Goal: Find specific page/section: Find specific page/section

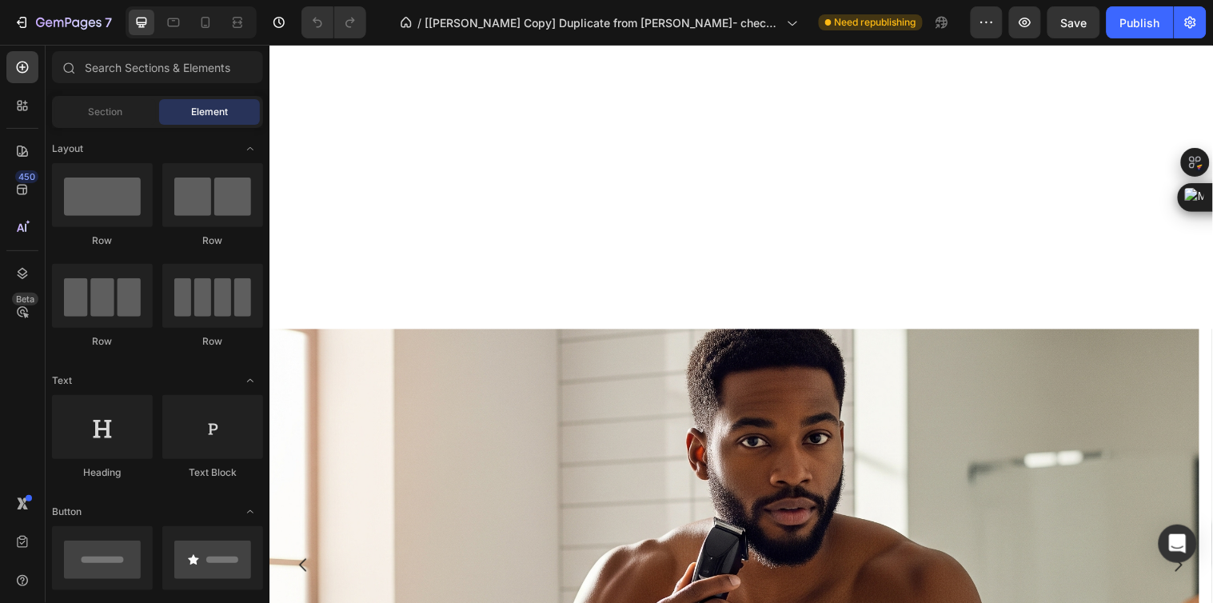
scroll to position [710, 0]
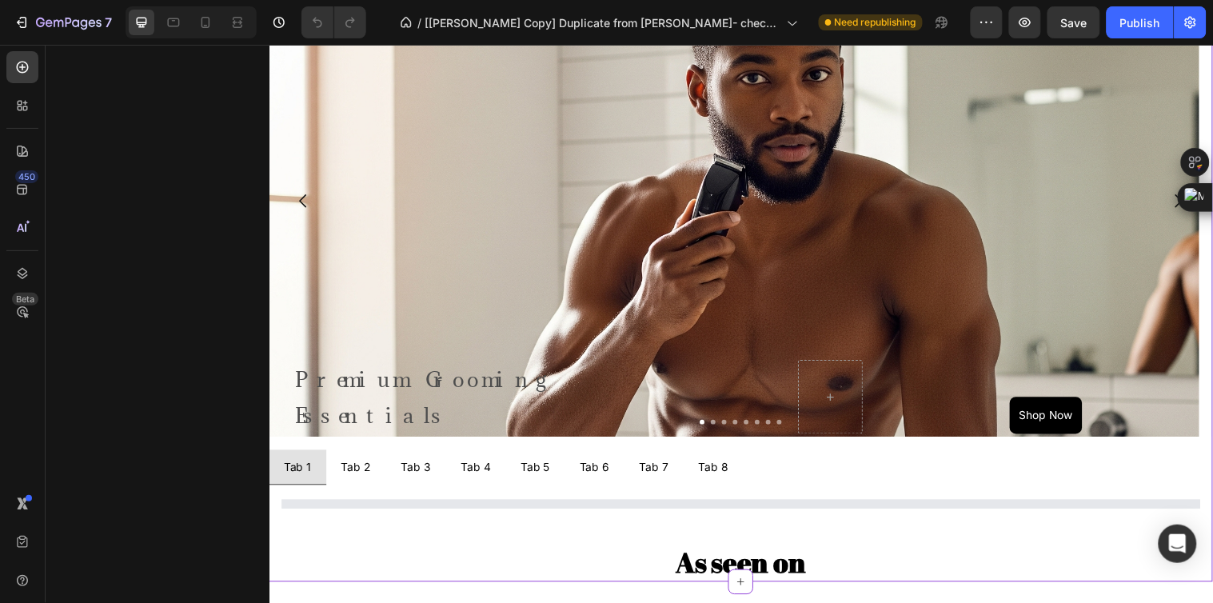
click at [1184, 202] on icon "Carousel Next Arrow" at bounding box center [1193, 203] width 19 height 19
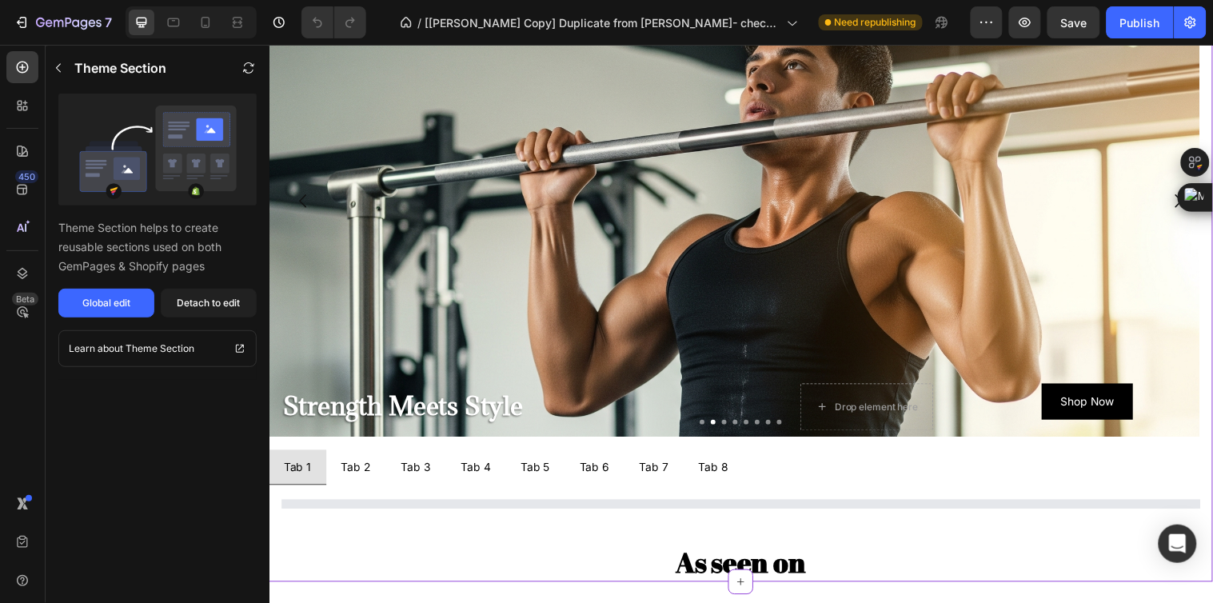
click at [1184, 202] on icon "Carousel Next Arrow" at bounding box center [1193, 203] width 19 height 19
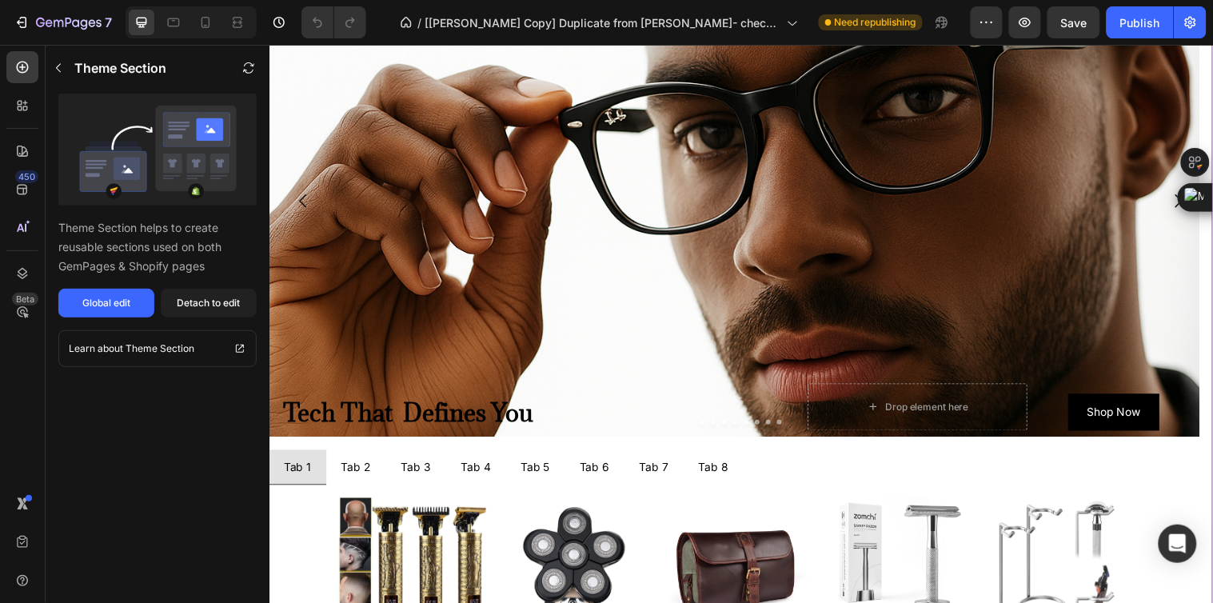
click at [1184, 202] on icon "Carousel Next Arrow" at bounding box center [1193, 203] width 19 height 19
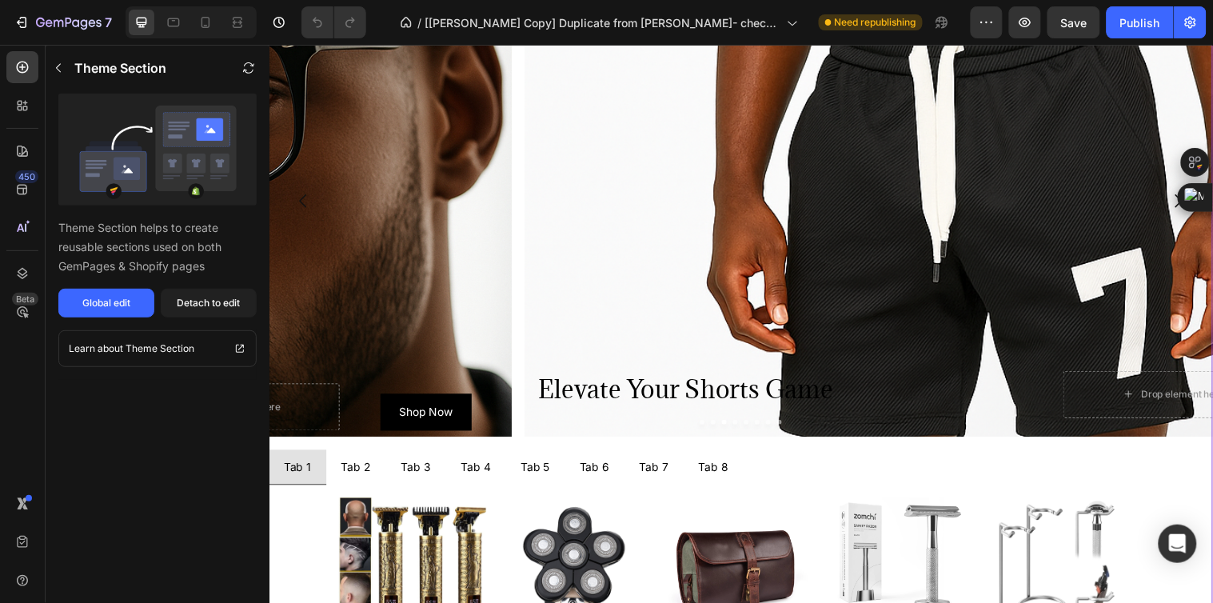
scroll to position [0, 0]
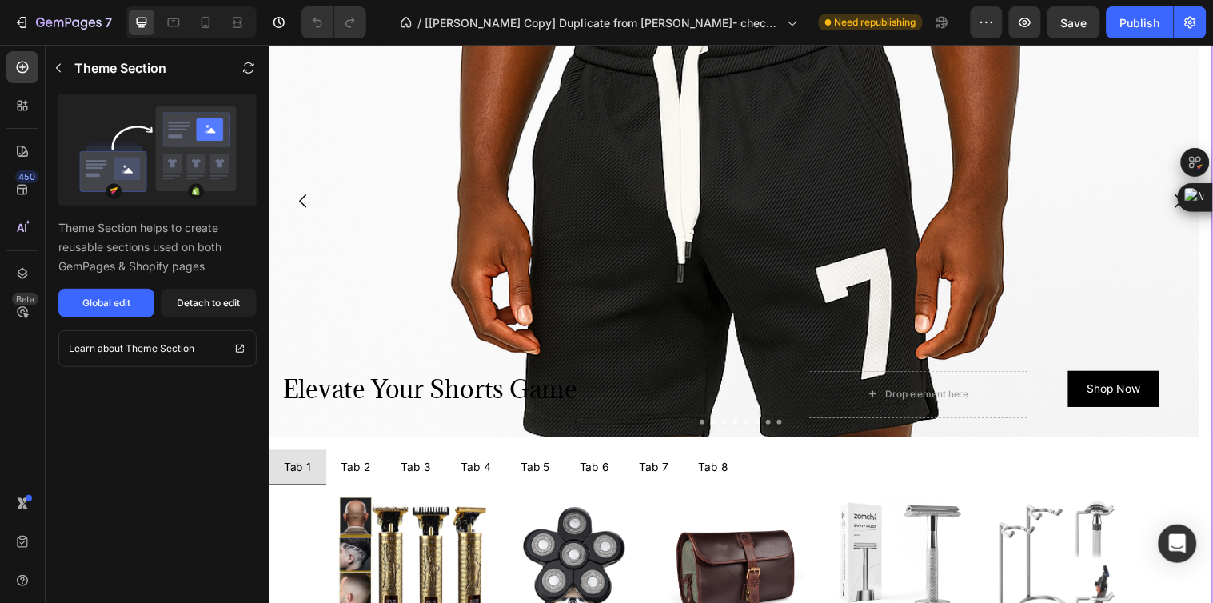
click at [1184, 202] on icon "Carousel Next Arrow" at bounding box center [1193, 203] width 19 height 19
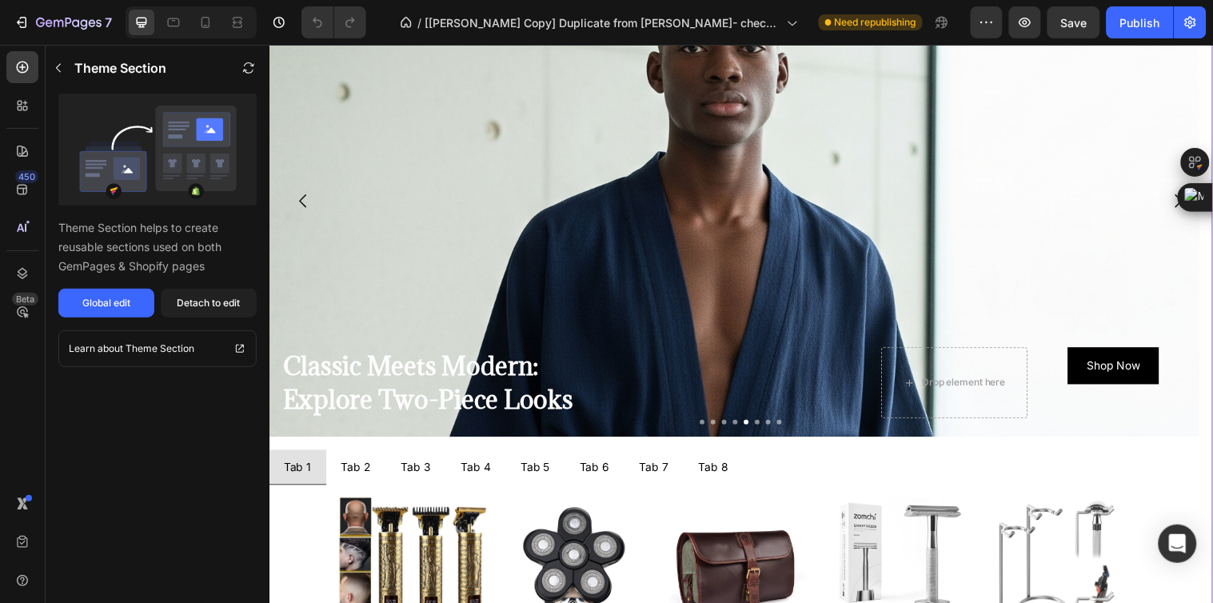
click at [1184, 202] on icon "Carousel Next Arrow" at bounding box center [1193, 203] width 19 height 19
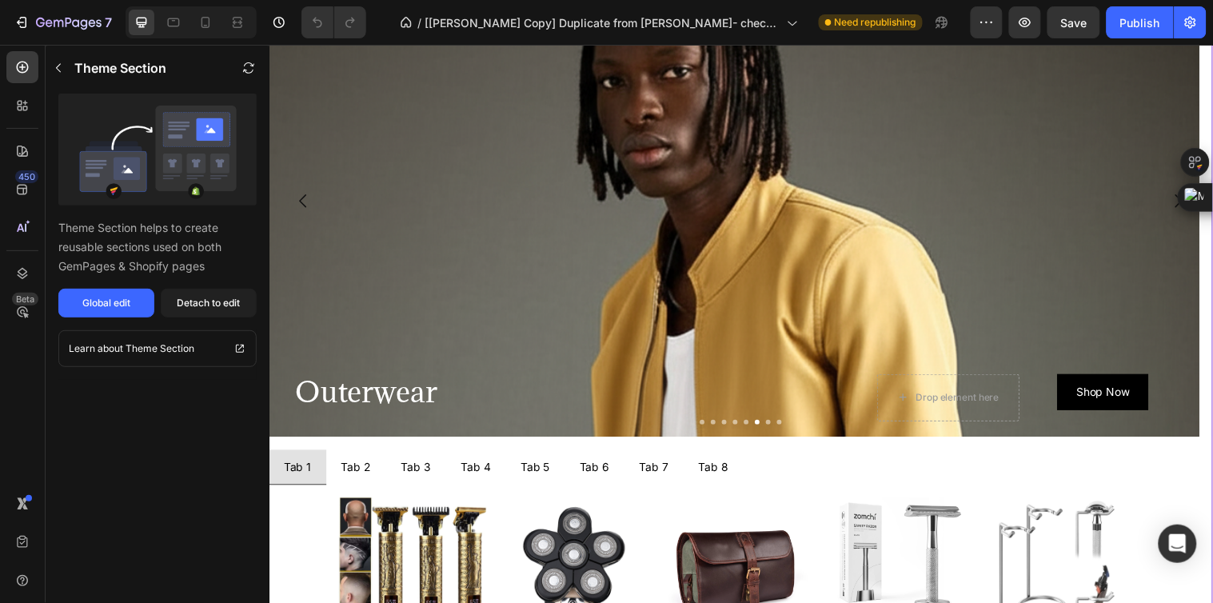
click at [888, 317] on div "Background Image" at bounding box center [742, 323] width 946 height 720
click at [1184, 205] on icon "Carousel Next Arrow" at bounding box center [1193, 203] width 19 height 19
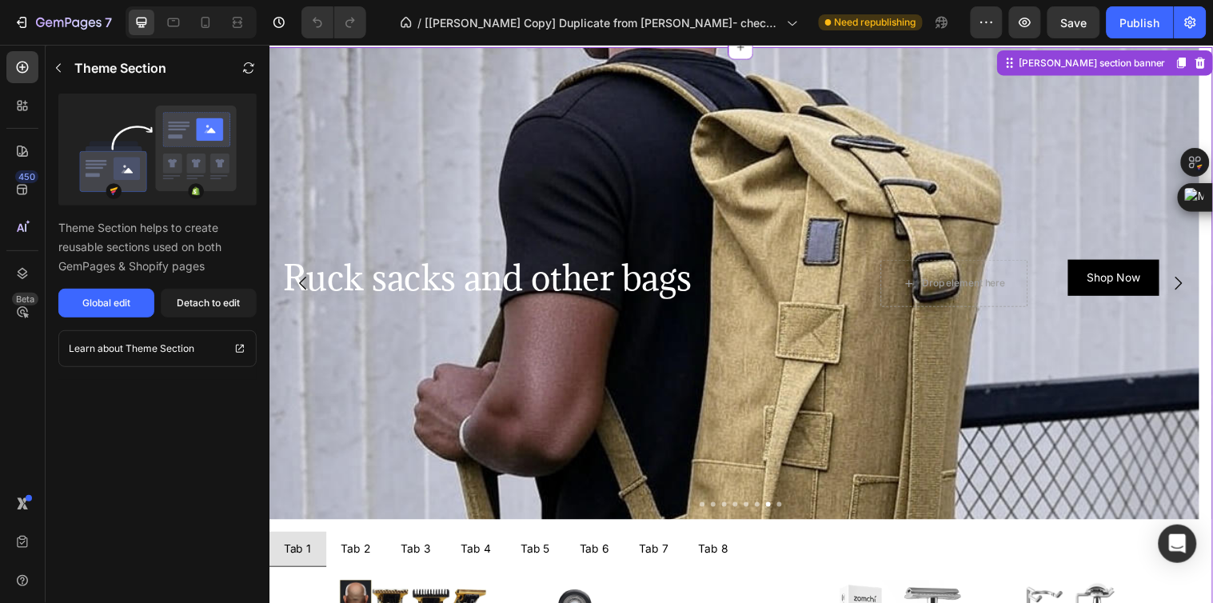
scroll to position [533, 0]
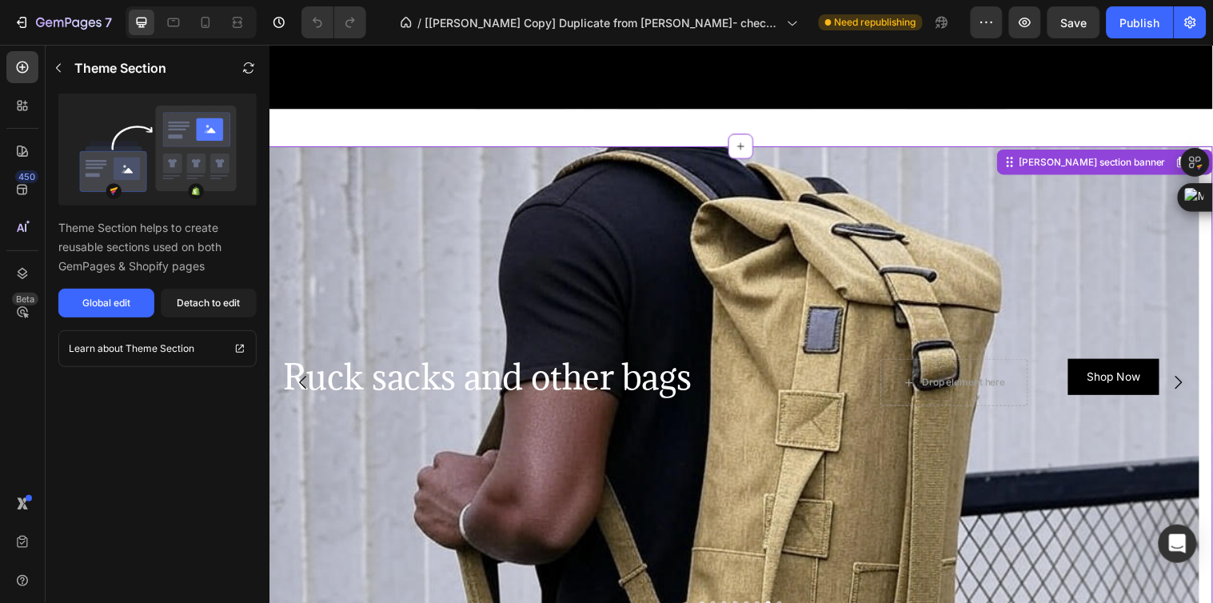
click at [1190, 382] on icon "Carousel Next Arrow" at bounding box center [1193, 389] width 7 height 14
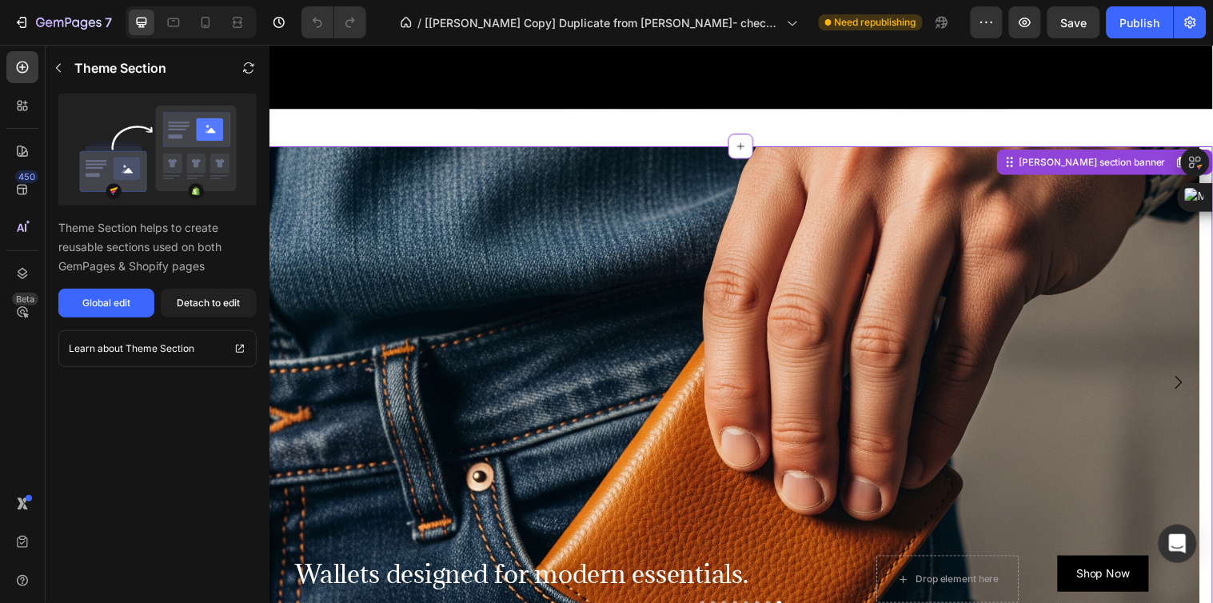
scroll to position [710, 0]
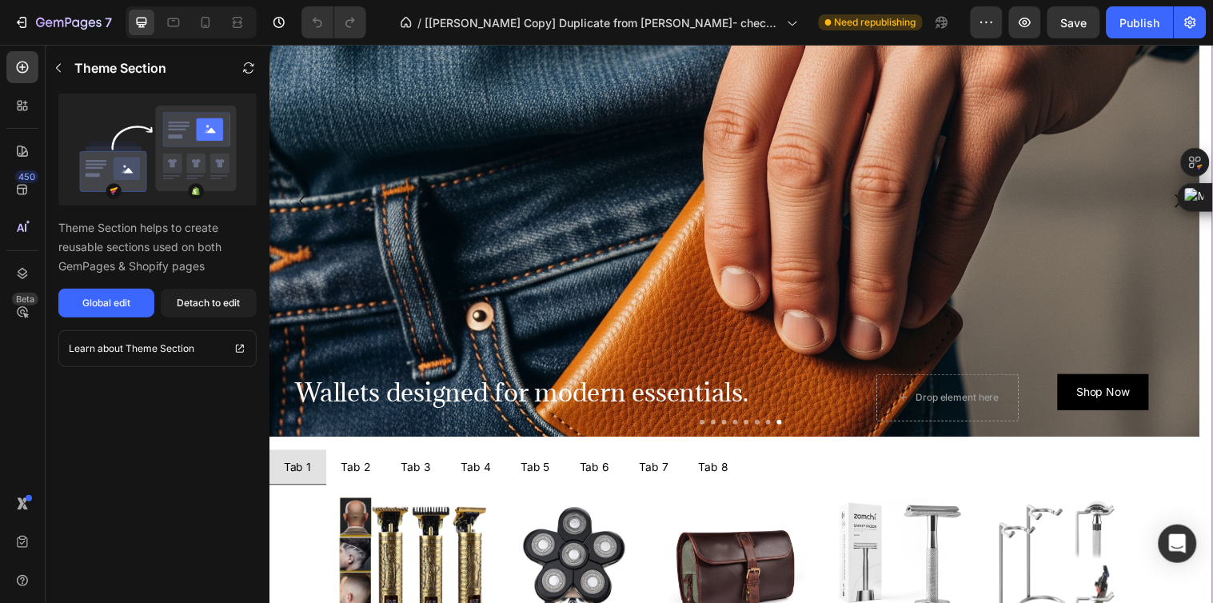
click at [1184, 200] on icon "Carousel Next Arrow" at bounding box center [1193, 203] width 19 height 19
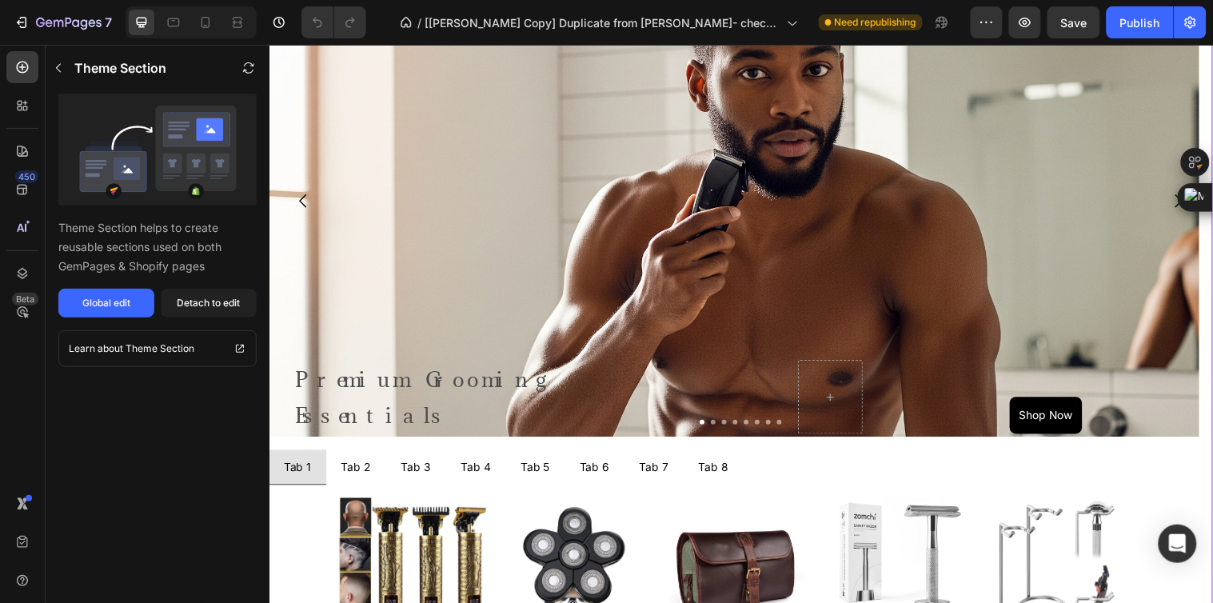
scroll to position [621, 0]
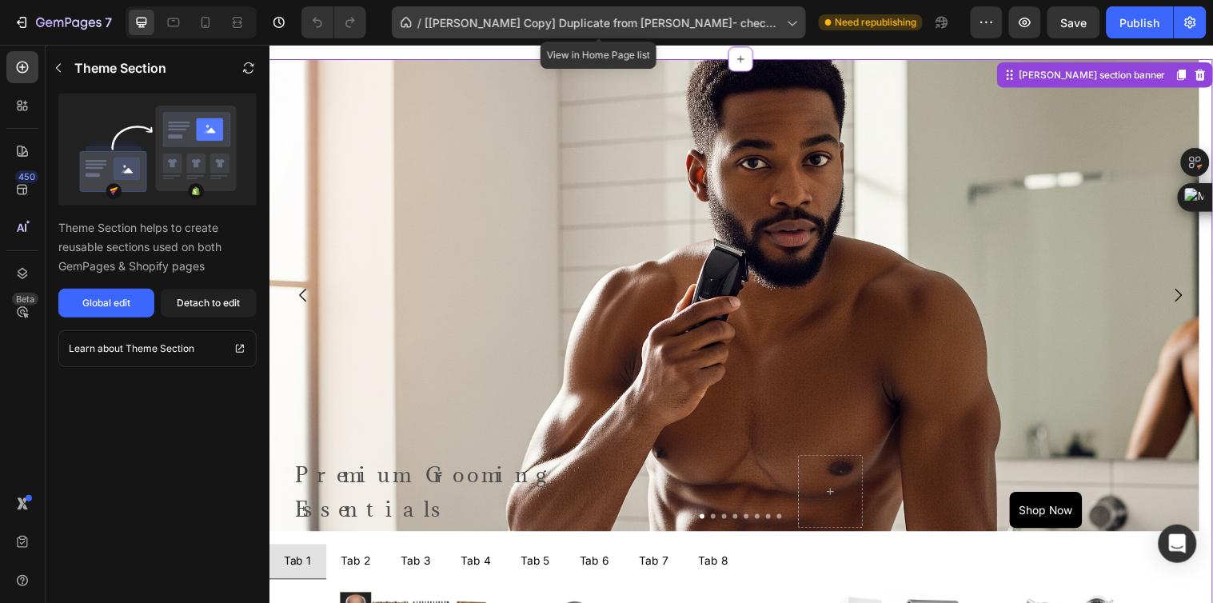
click at [573, 28] on span "[[PERSON_NAME] Copy] Duplicate from [PERSON_NAME]- check GP Copy of Landing Page" at bounding box center [603, 22] width 356 height 17
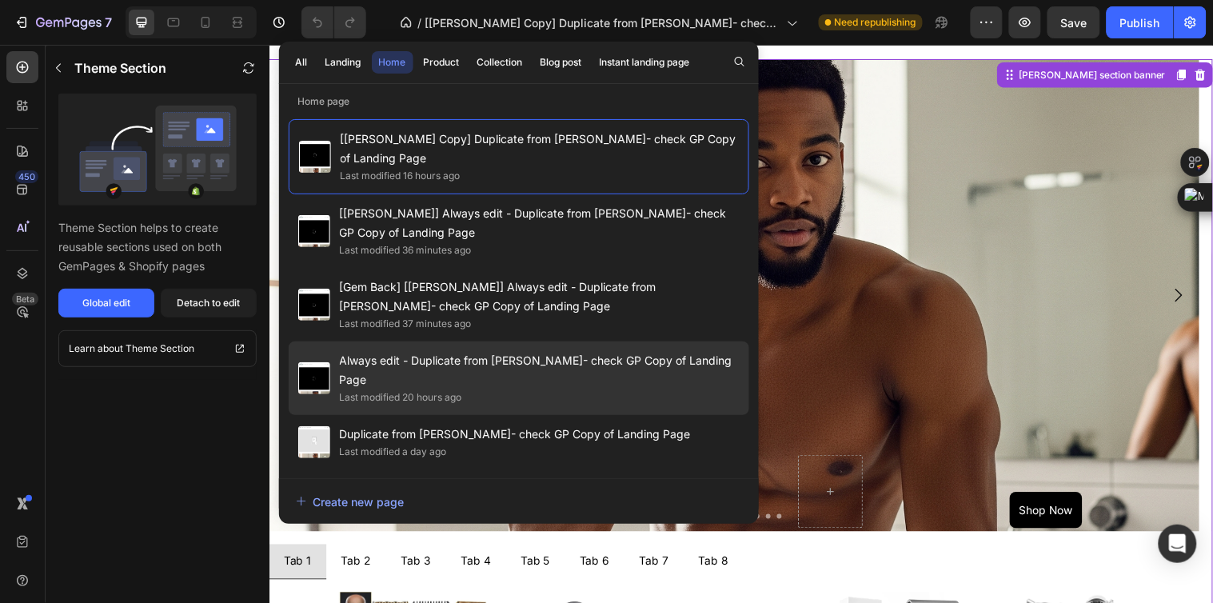
click at [521, 352] on span "Always edit - Duplicate from [PERSON_NAME]- check GP Copy of Landing Page" at bounding box center [540, 370] width 400 height 38
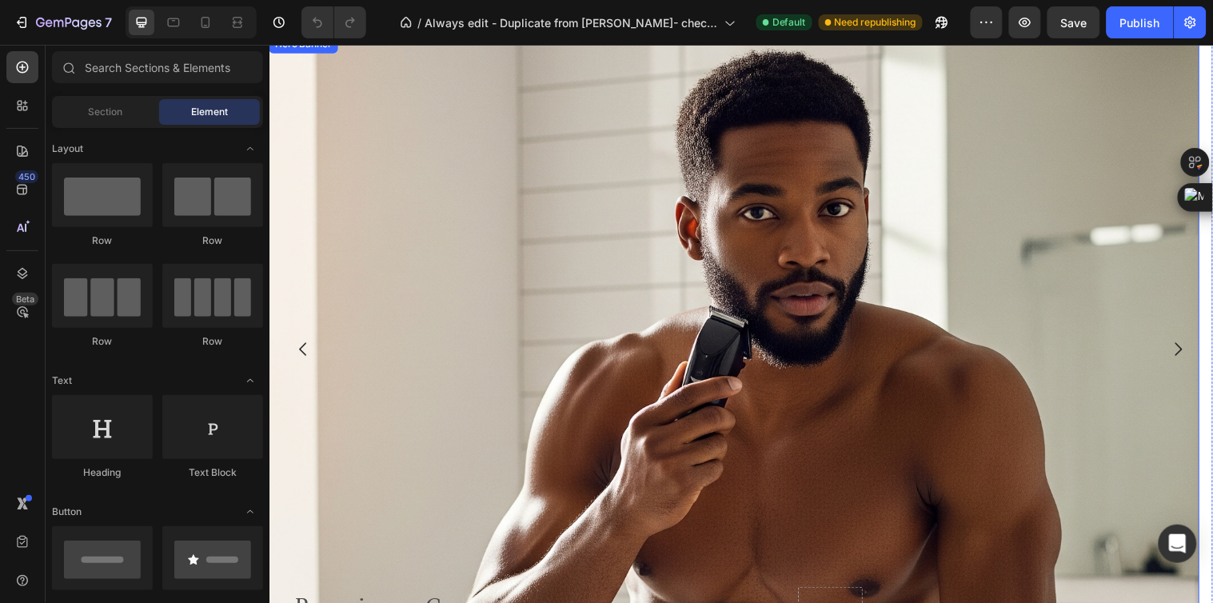
scroll to position [621, 0]
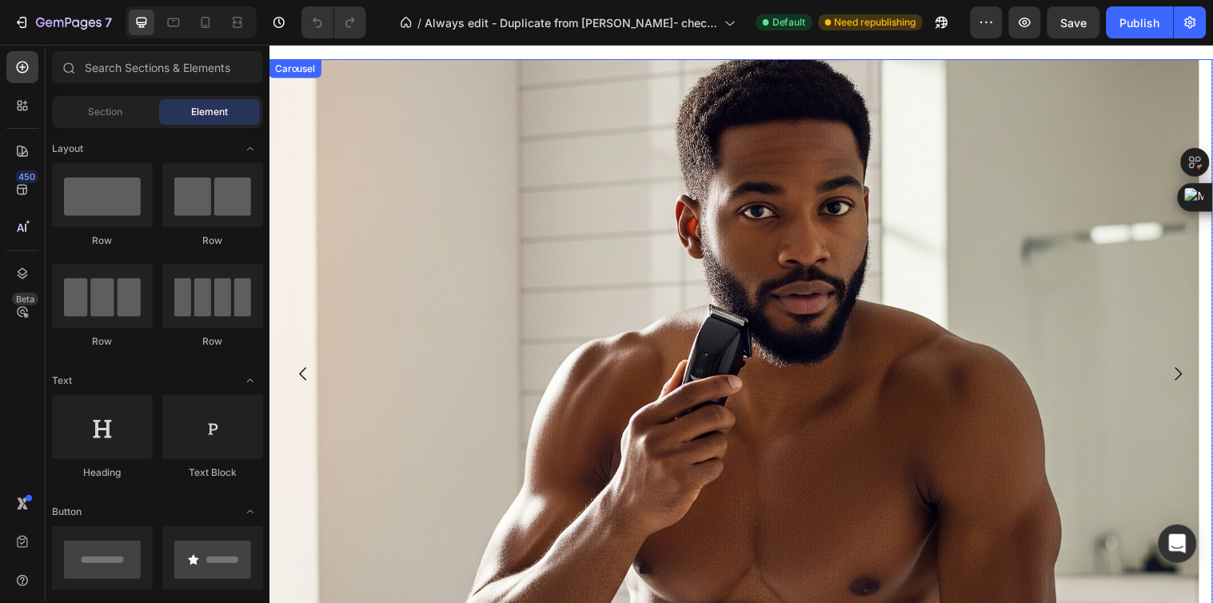
click at [1184, 370] on icon "Carousel Next Arrow" at bounding box center [1193, 379] width 19 height 19
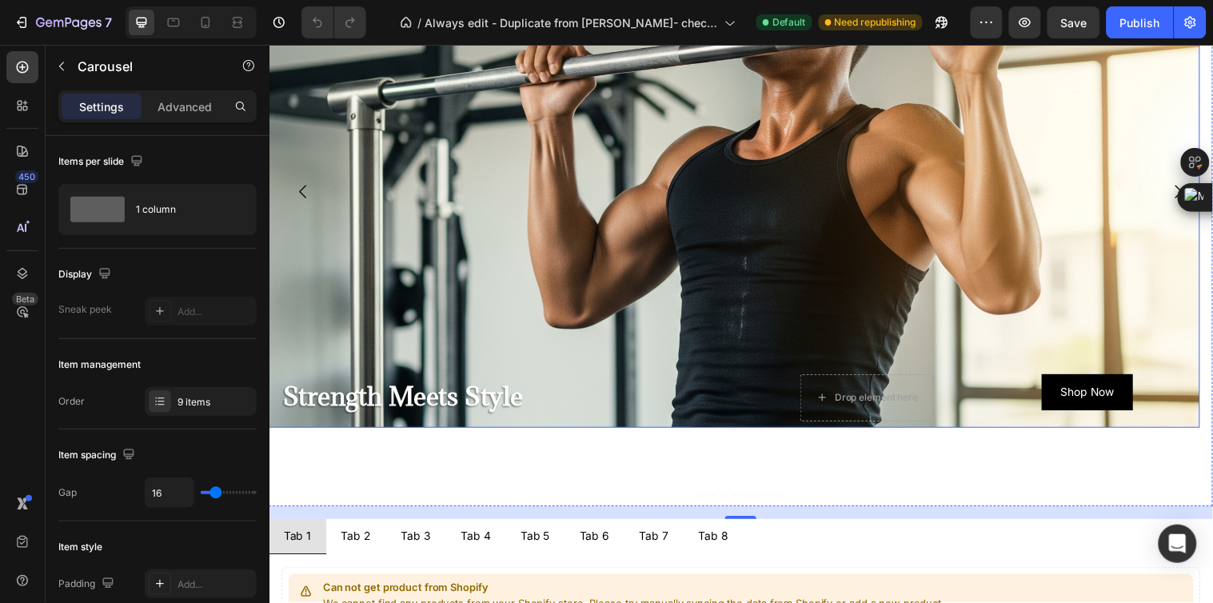
scroll to position [710, 0]
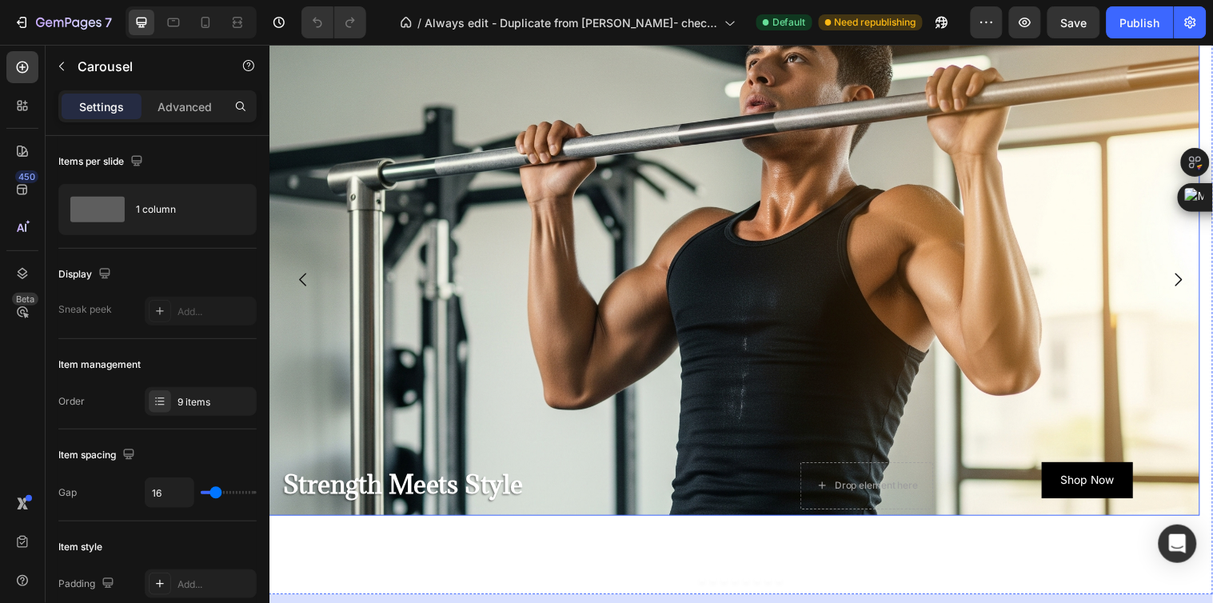
click at [915, 387] on div "Background Image" at bounding box center [742, 376] width 946 height 840
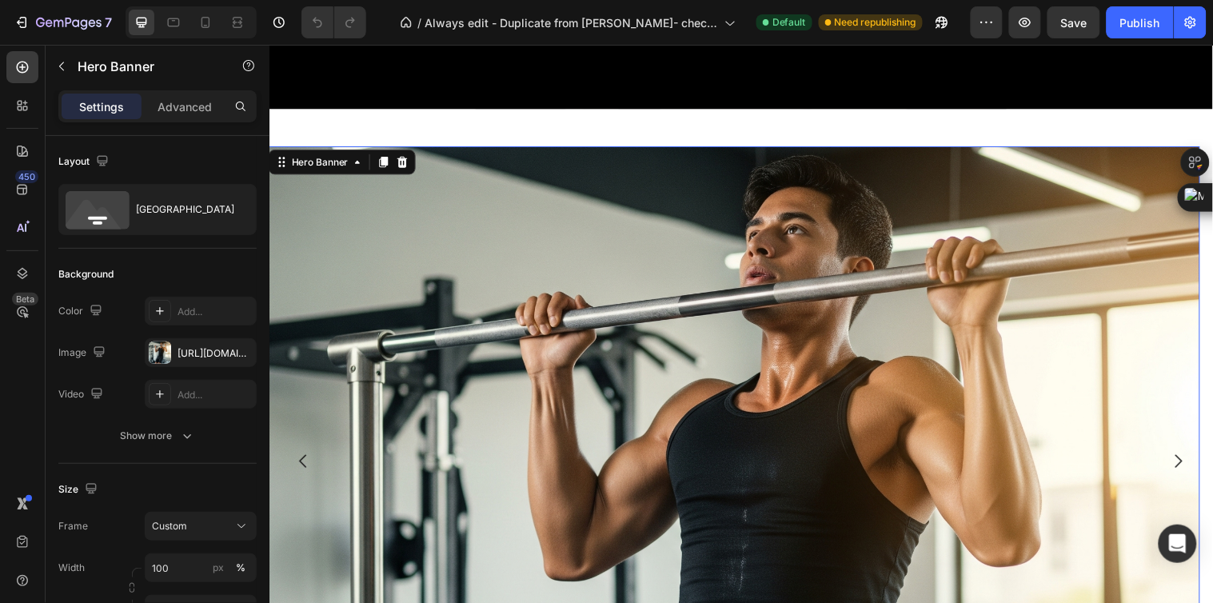
scroll to position [621, 0]
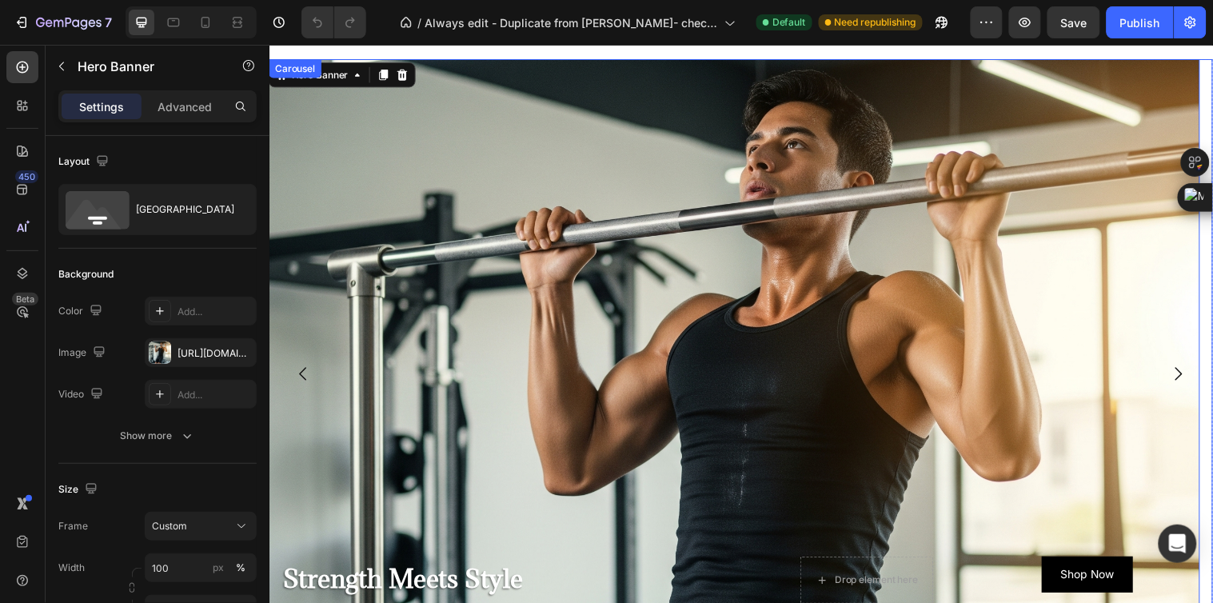
click at [1184, 370] on icon "Carousel Next Arrow" at bounding box center [1193, 379] width 19 height 19
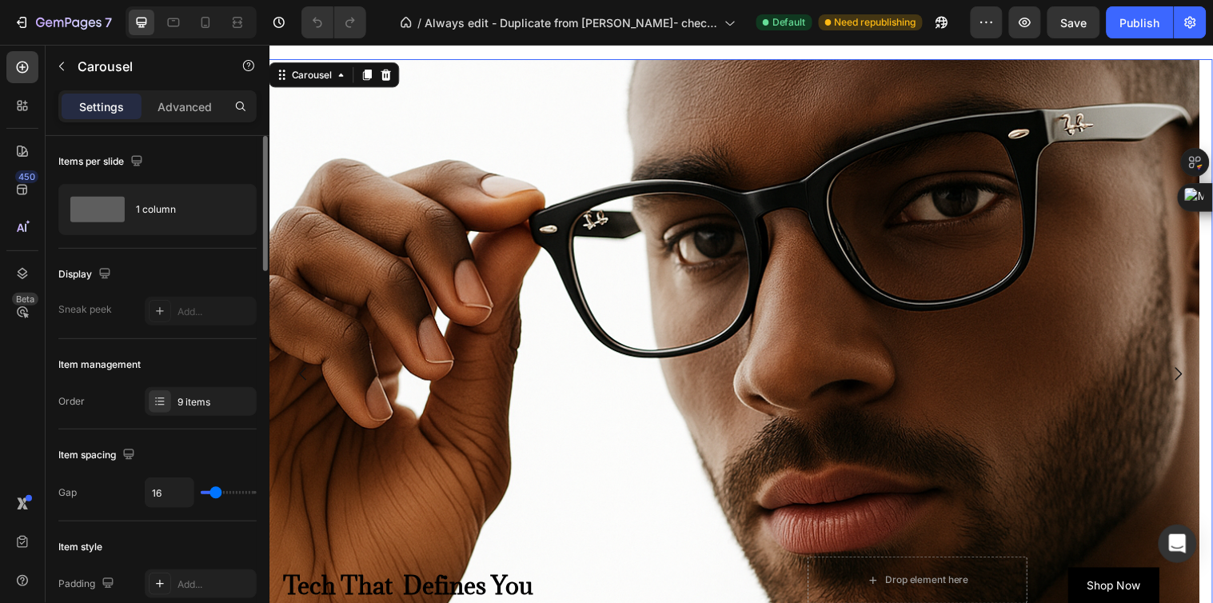
scroll to position [266, 0]
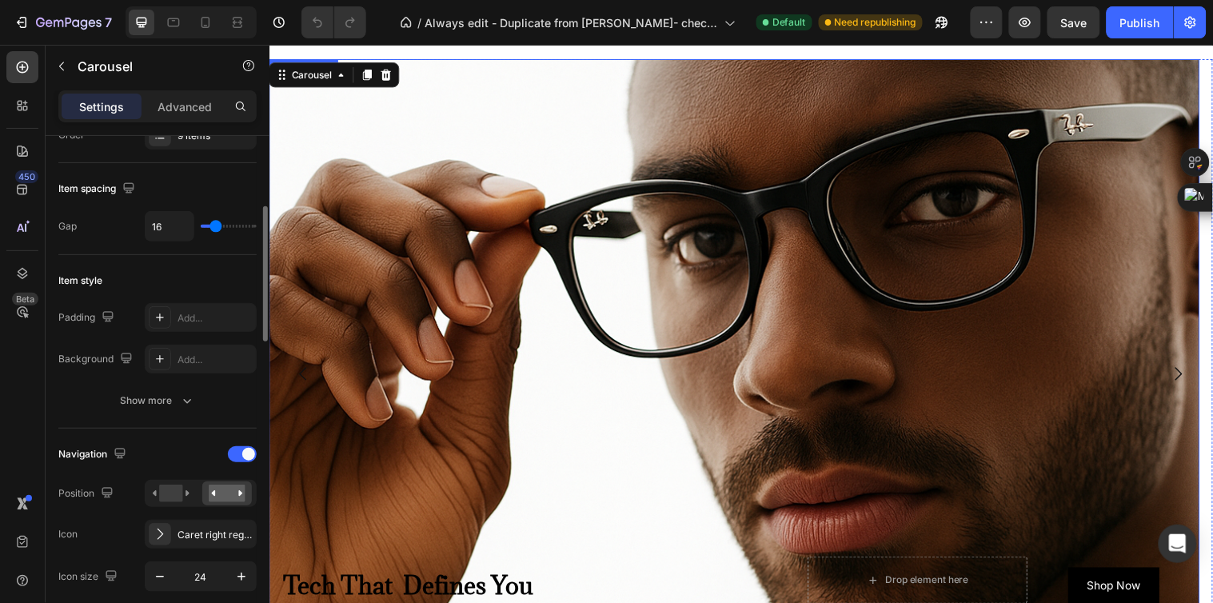
click at [359, 351] on div "Background Image" at bounding box center [742, 463] width 946 height 840
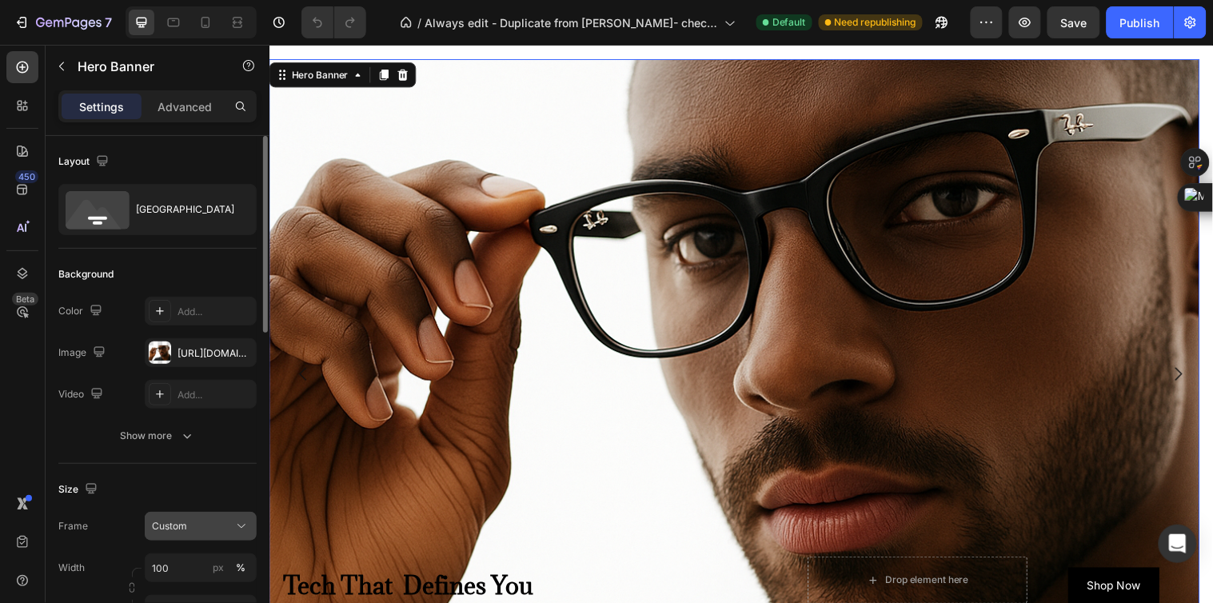
scroll to position [178, 0]
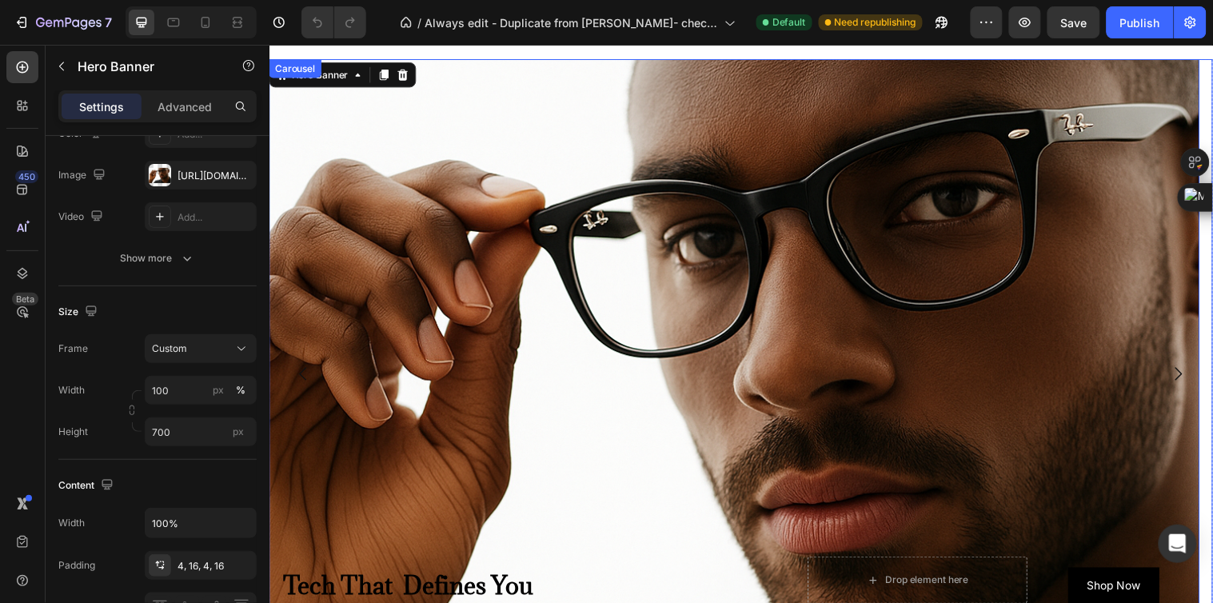
click at [1184, 370] on icon "Carousel Next Arrow" at bounding box center [1193, 379] width 19 height 19
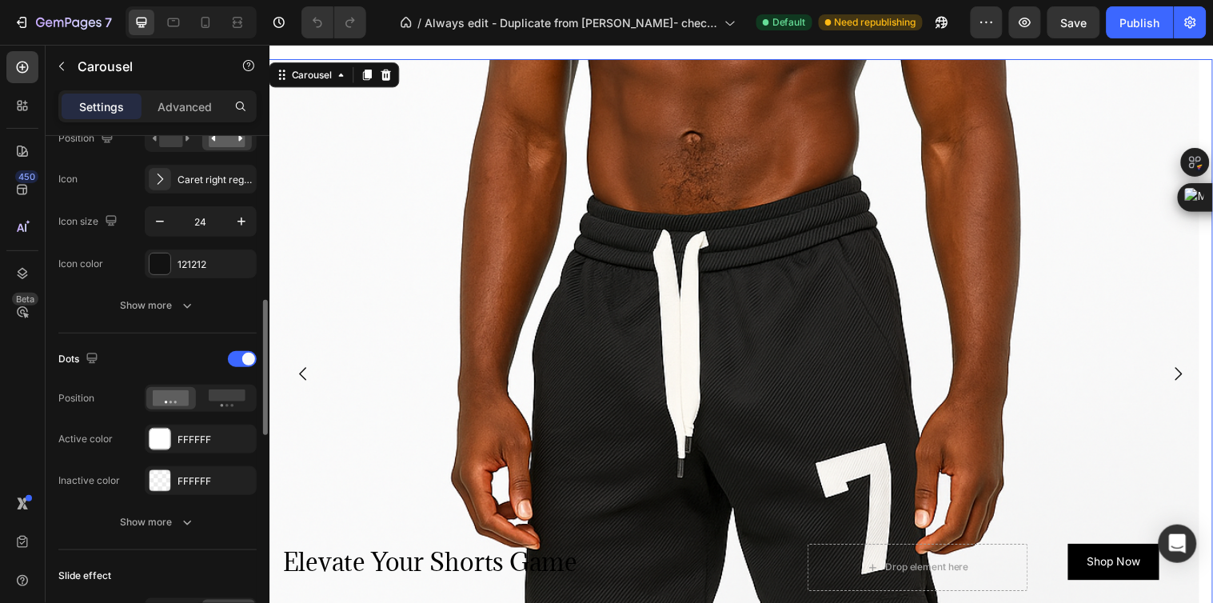
scroll to position [800, 0]
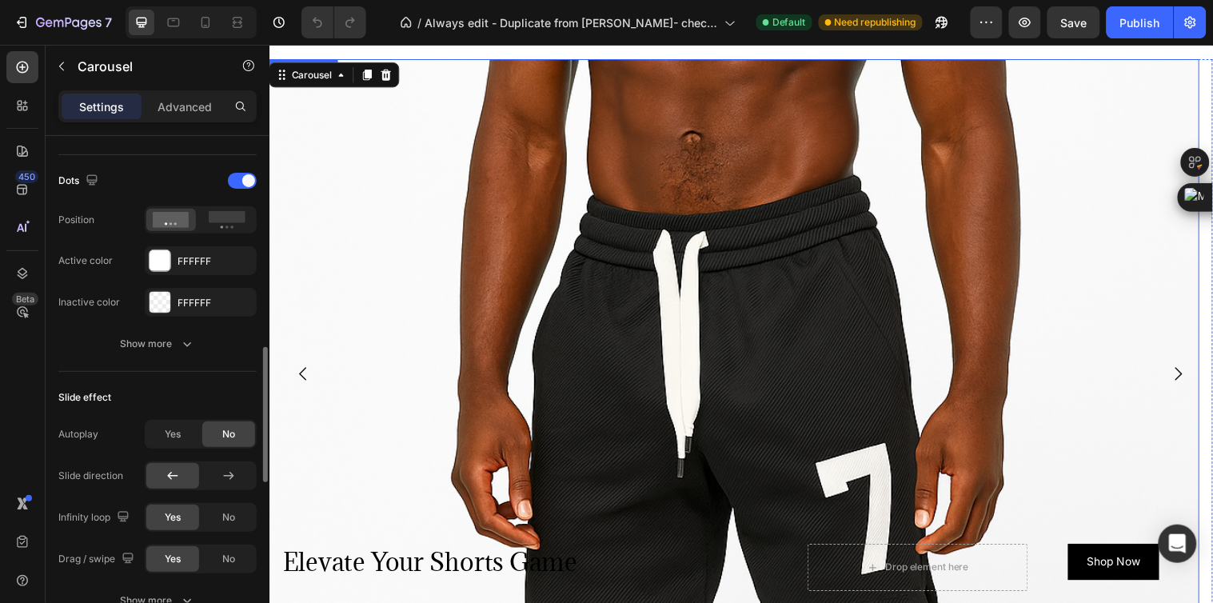
click at [532, 366] on div "Background Image" at bounding box center [742, 462] width 946 height 840
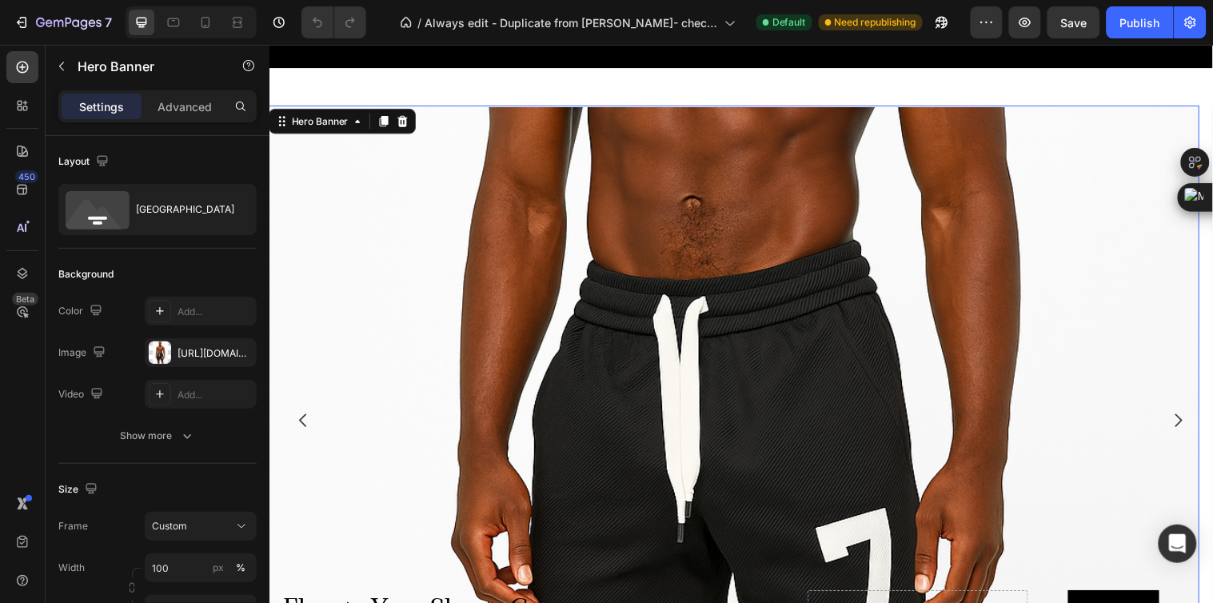
scroll to position [533, 0]
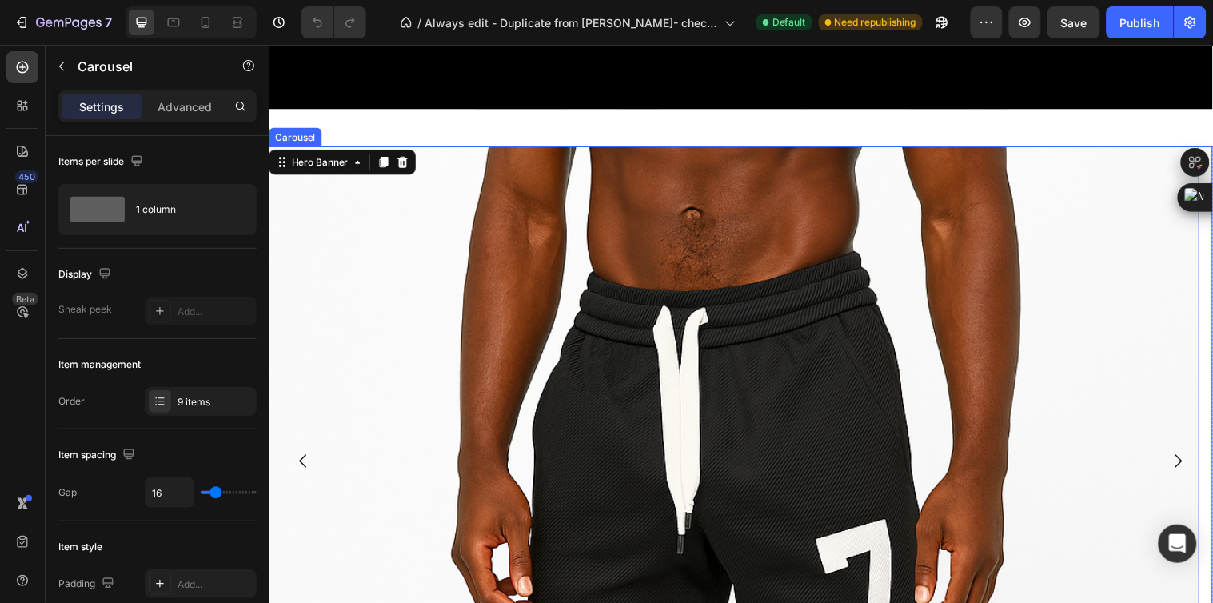
click at [1190, 461] on icon "Carousel Next Arrow" at bounding box center [1193, 468] width 7 height 14
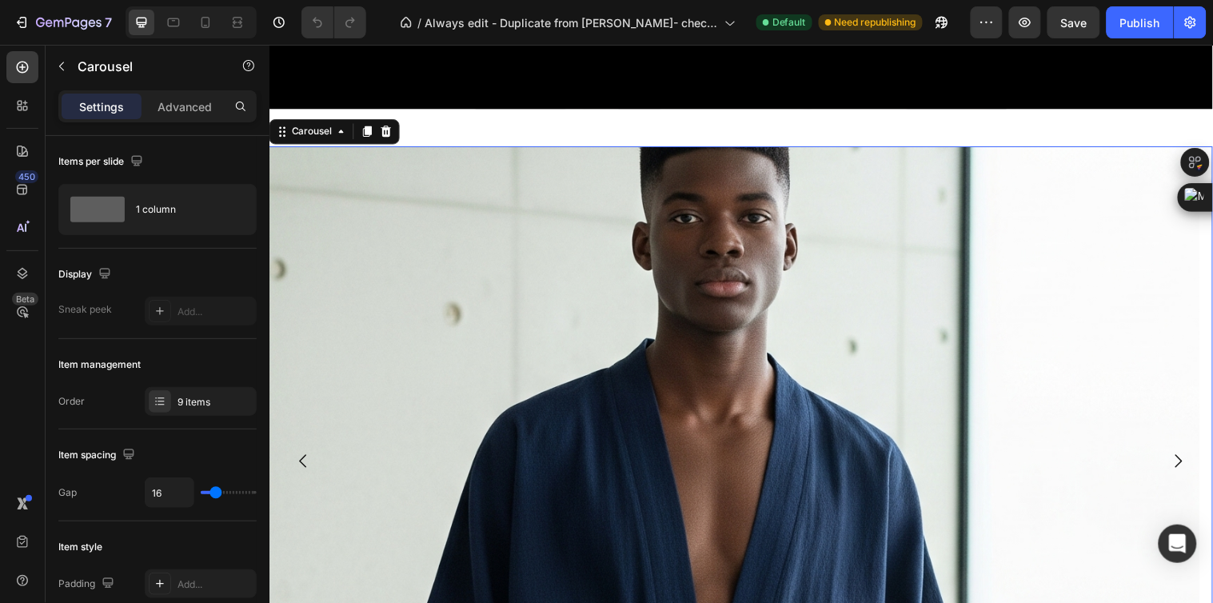
click at [1184, 458] on icon "Carousel Next Arrow" at bounding box center [1193, 467] width 19 height 19
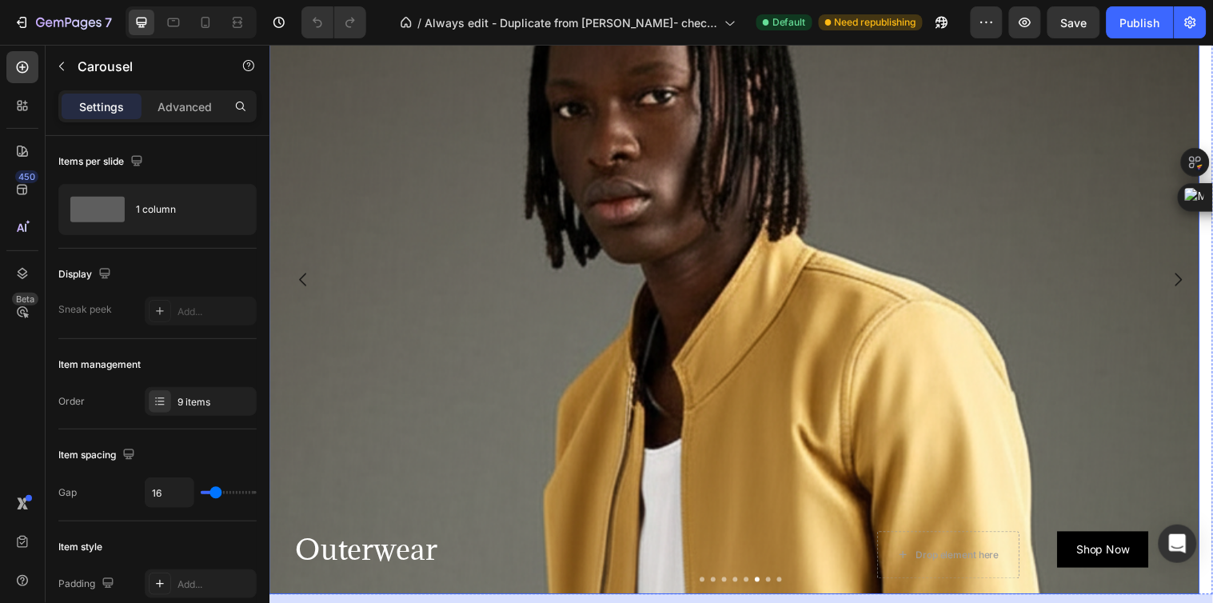
scroll to position [889, 0]
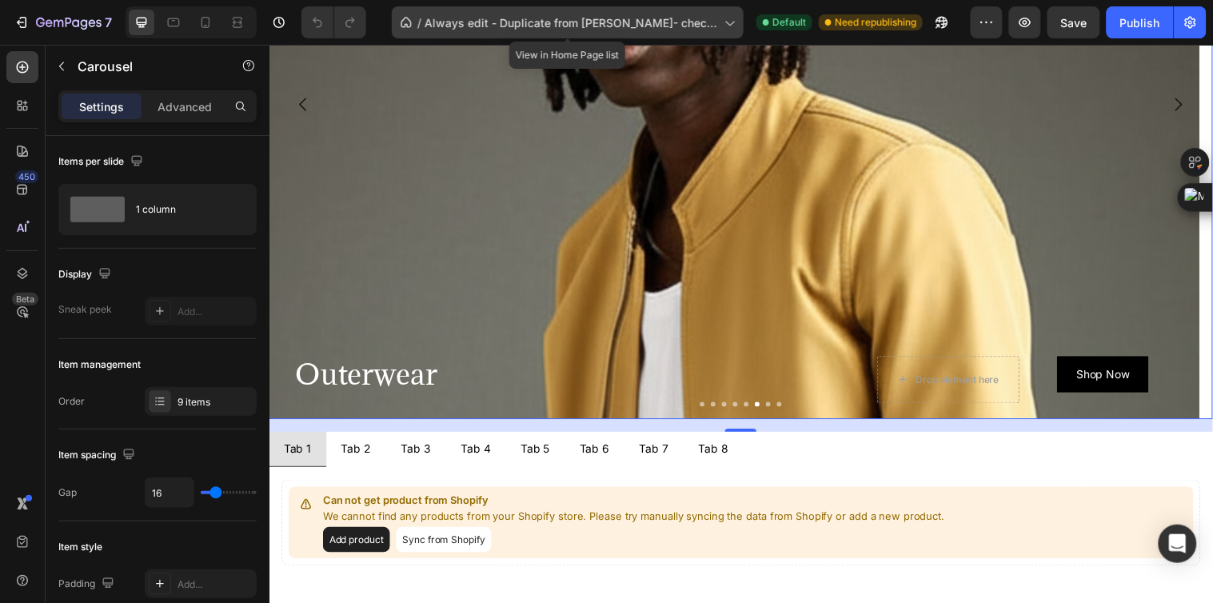
click at [518, 36] on div "/ Always edit - Duplicate from [PERSON_NAME]- check GP Copy of Landing Page" at bounding box center [568, 22] width 352 height 32
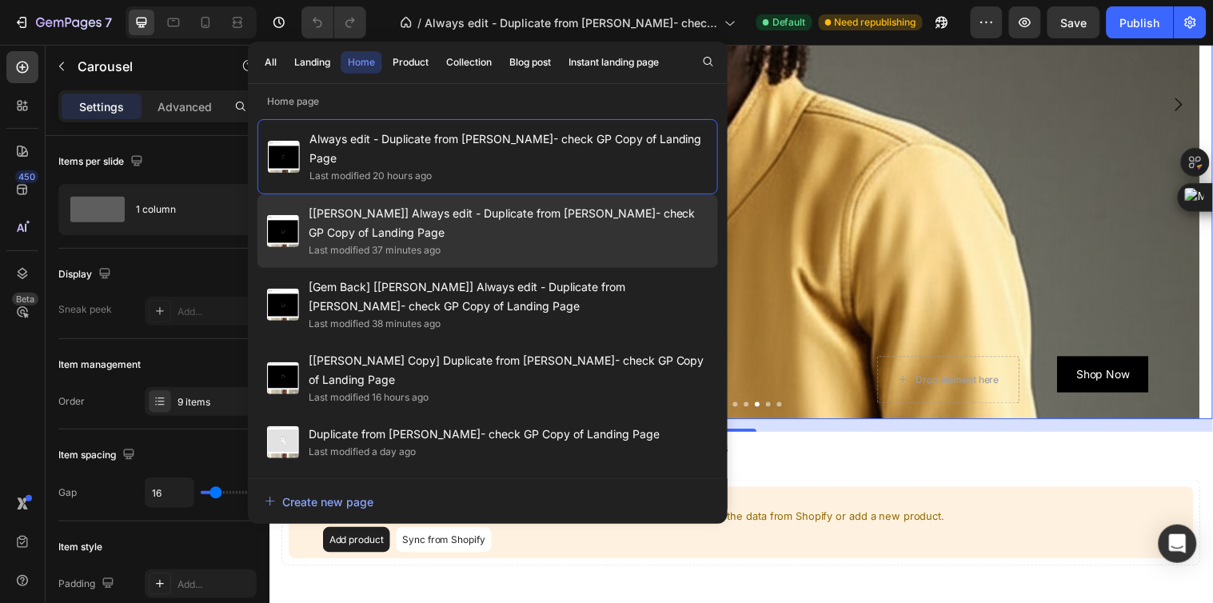
click at [502, 210] on span "[[PERSON_NAME]] Always edit - Duplicate from [PERSON_NAME]- check GP Copy of La…" at bounding box center [509, 223] width 400 height 38
